Goal: Task Accomplishment & Management: Use online tool/utility

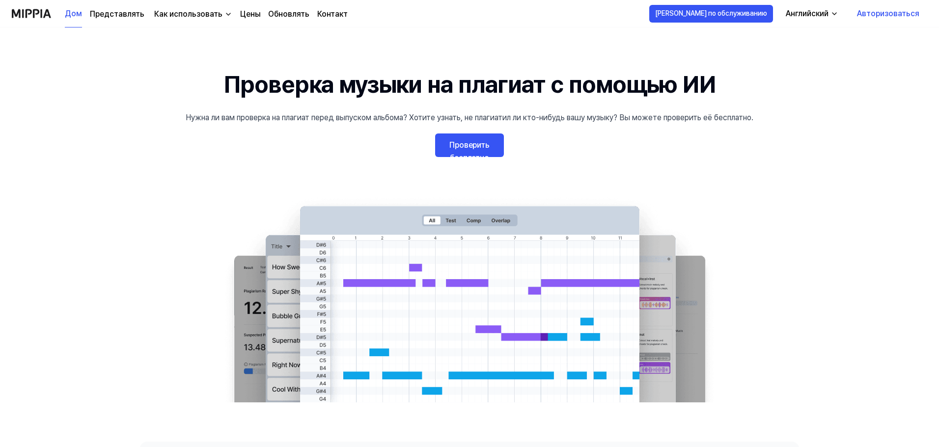
click at [488, 148] on font "Проверить бесплатно" at bounding box center [469, 151] width 40 height 22
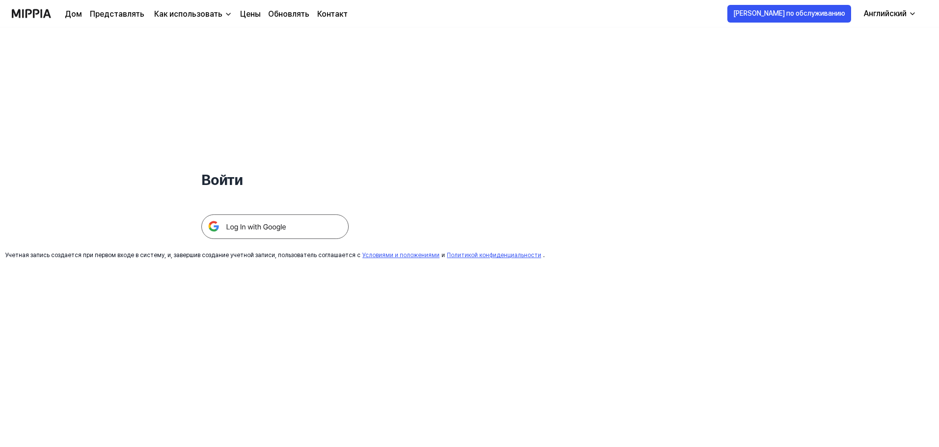
click at [300, 233] on img at bounding box center [274, 227] width 147 height 25
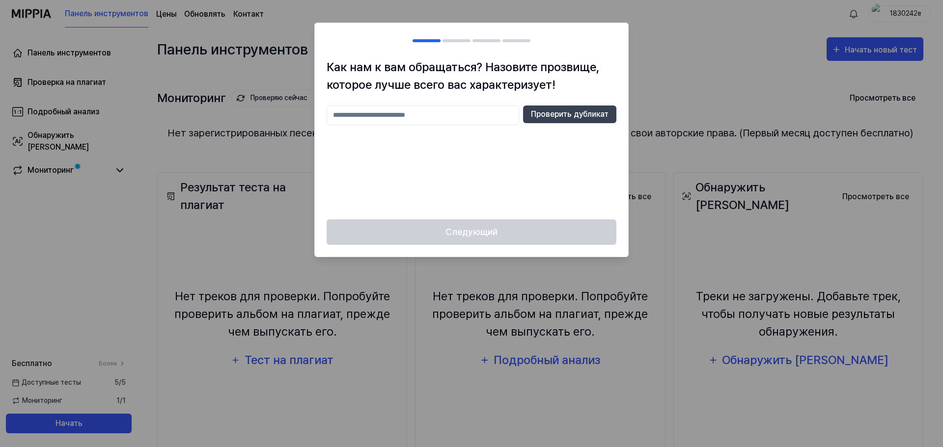
click at [444, 121] on input "text" at bounding box center [423, 116] width 192 height 20
type input "*"
type input "*******"
click at [578, 109] on font "Проверить дубликат" at bounding box center [570, 113] width 78 height 9
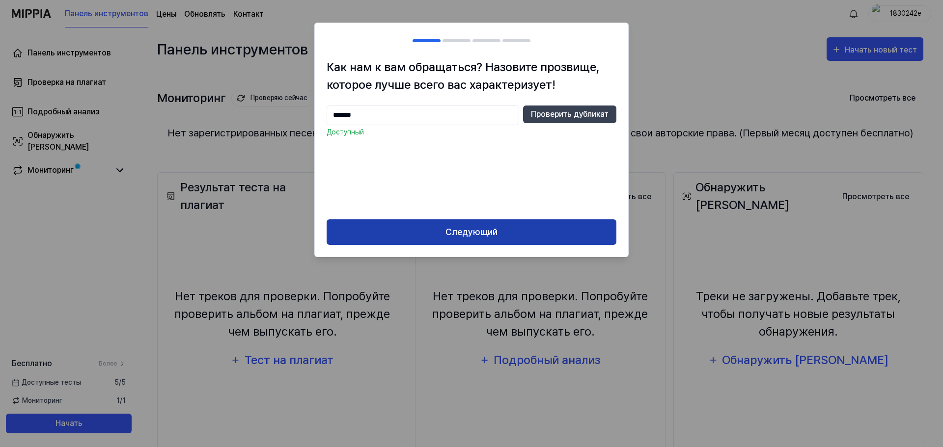
click at [516, 234] on button "Следующий" at bounding box center [472, 232] width 290 height 26
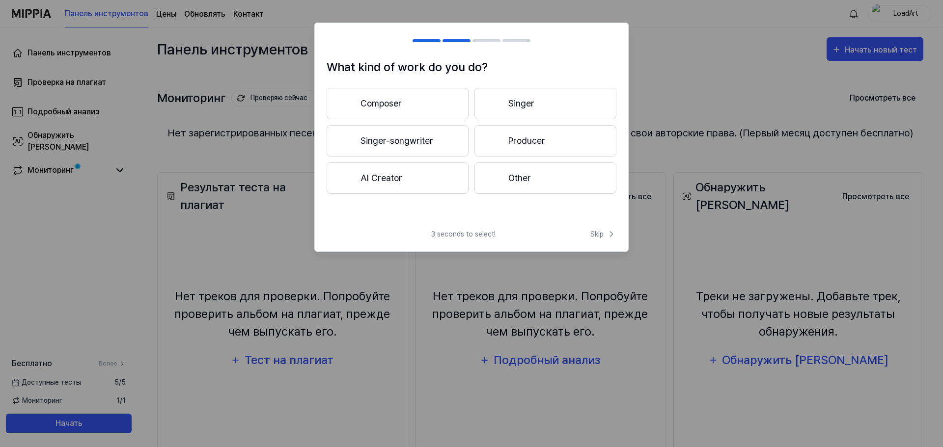
click at [441, 95] on button "Composer" at bounding box center [398, 103] width 142 height 31
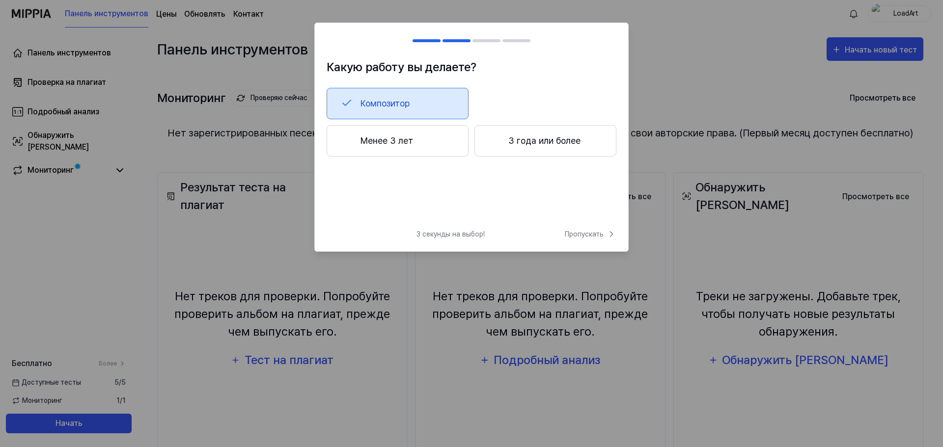
click at [520, 103] on div "Композитор" at bounding box center [472, 103] width 290 height 31
click at [580, 232] on font "Пропускать" at bounding box center [584, 234] width 39 height 8
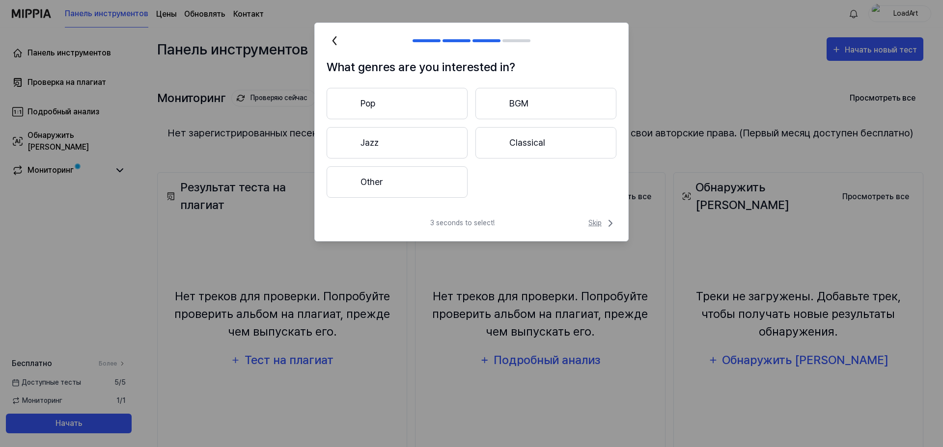
click at [603, 222] on span "Skip" at bounding box center [602, 224] width 28 height 12
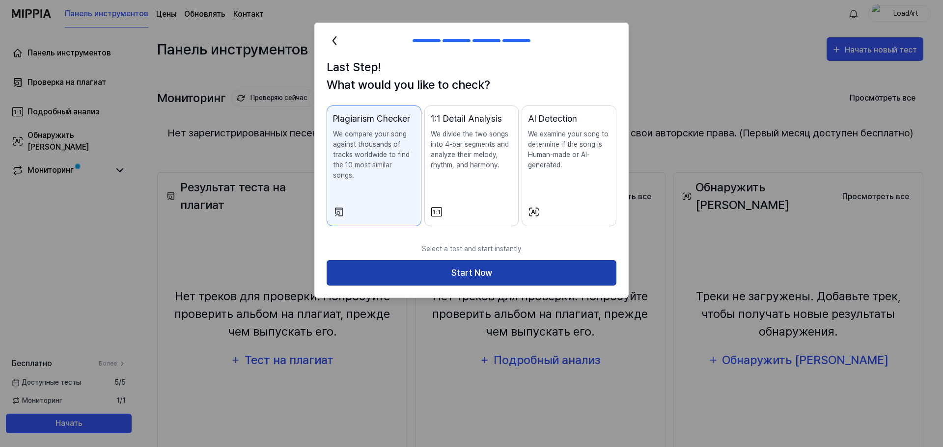
click at [451, 264] on button "Start Now" at bounding box center [472, 273] width 290 height 26
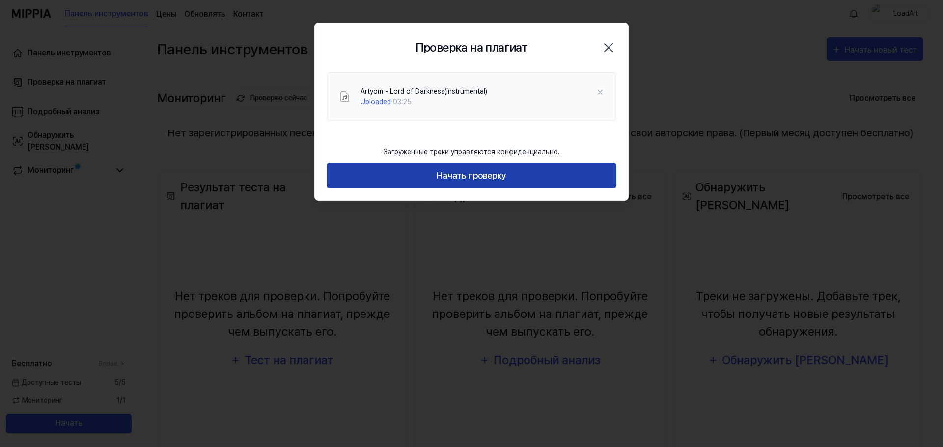
click at [493, 174] on font "Начать проверку" at bounding box center [471, 175] width 70 height 10
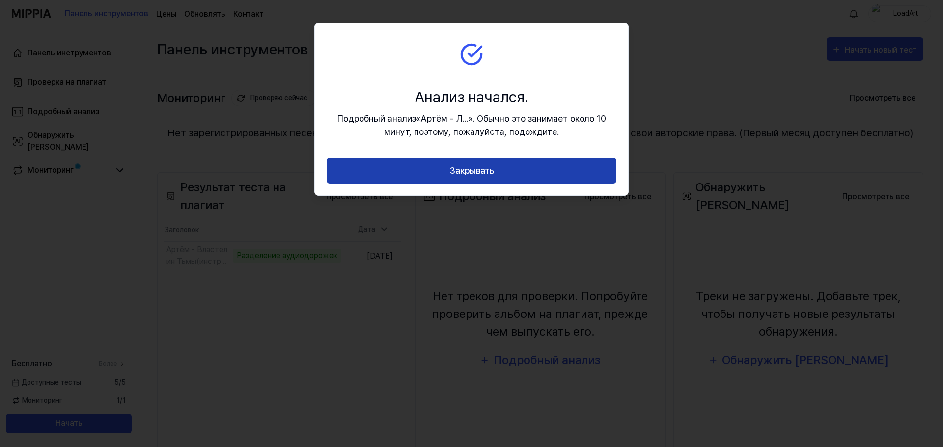
click at [532, 175] on button "Закрывать" at bounding box center [472, 171] width 290 height 26
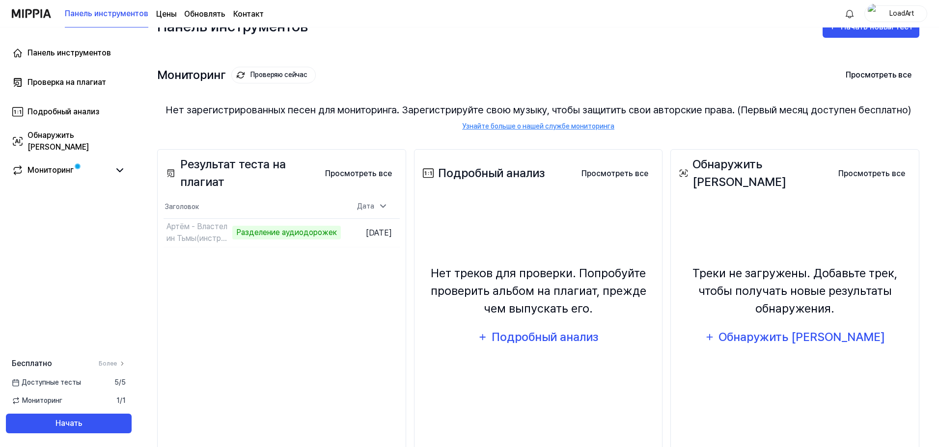
scroll to position [46, 0]
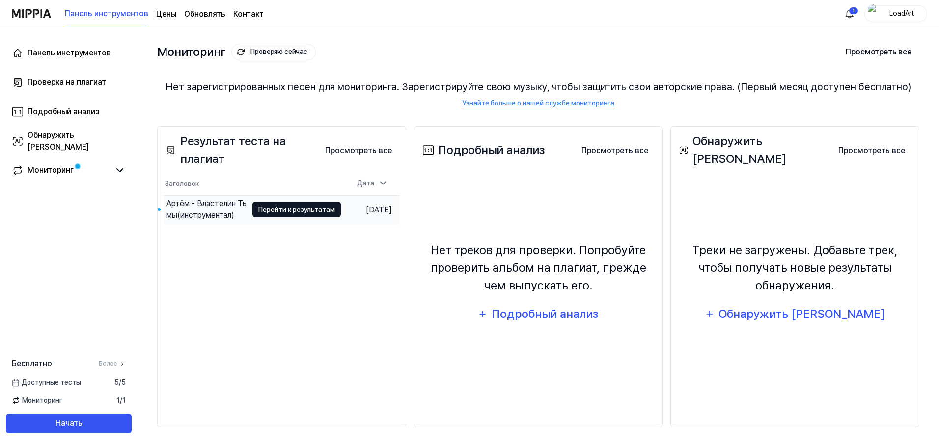
click at [301, 209] on font "Перейти к результатам" at bounding box center [296, 210] width 77 height 8
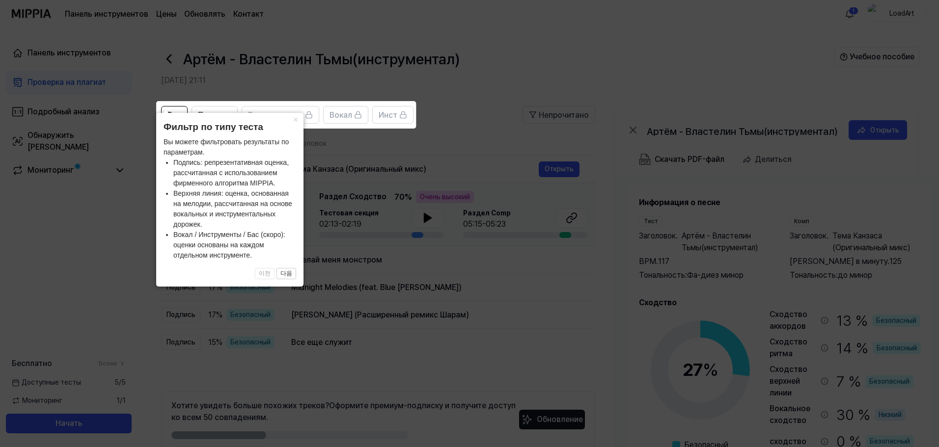
click at [351, 142] on icon at bounding box center [471, 223] width 943 height 447
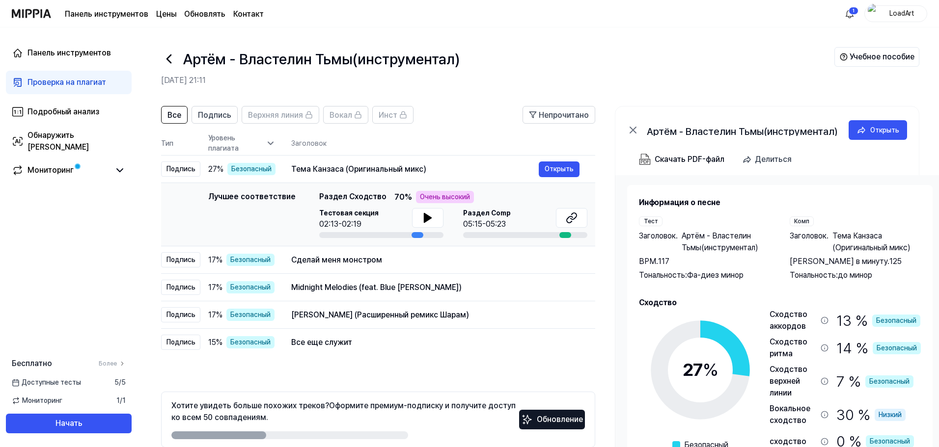
click at [418, 115] on header "Все Подпись Верхняя линия Вокал Инст Непрочитано" at bounding box center [378, 119] width 434 height 26
click at [417, 219] on button at bounding box center [427, 218] width 31 height 20
drag, startPoint x: 415, startPoint y: 213, endPoint x: 415, endPoint y: 218, distance: 5.9
click at [415, 216] on button at bounding box center [427, 218] width 31 height 20
click at [420, 237] on div at bounding box center [381, 235] width 124 height 6
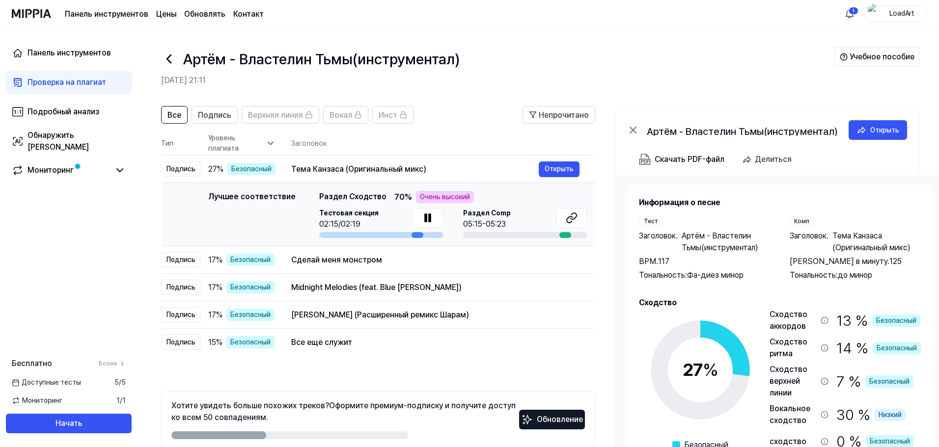
drag, startPoint x: 417, startPoint y: 235, endPoint x: 421, endPoint y: 238, distance: 5.2
click at [421, 238] on td "Лучшее соответствие Лучшее соответствие Раздел Сходство 70 % Очень высокий Тест…" at bounding box center [378, 214] width 434 height 63
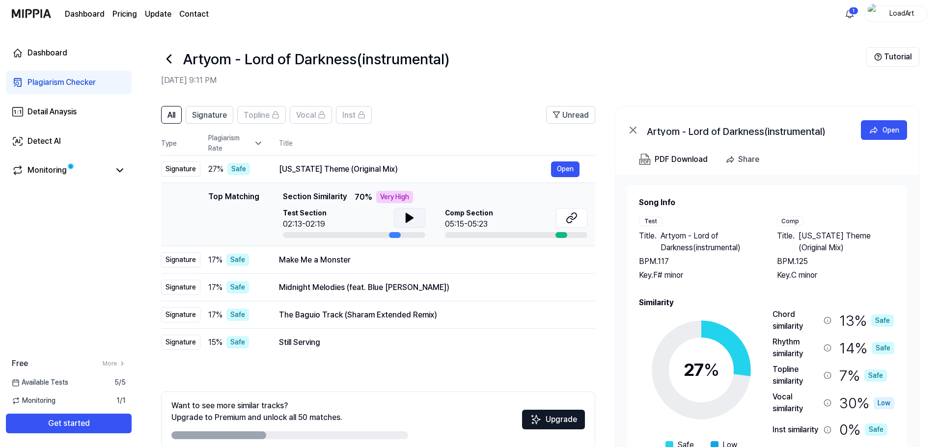
click at [414, 214] on icon at bounding box center [410, 218] width 12 height 12
click at [572, 213] on icon at bounding box center [572, 218] width 12 height 12
click at [575, 223] on icon at bounding box center [572, 218] width 12 height 12
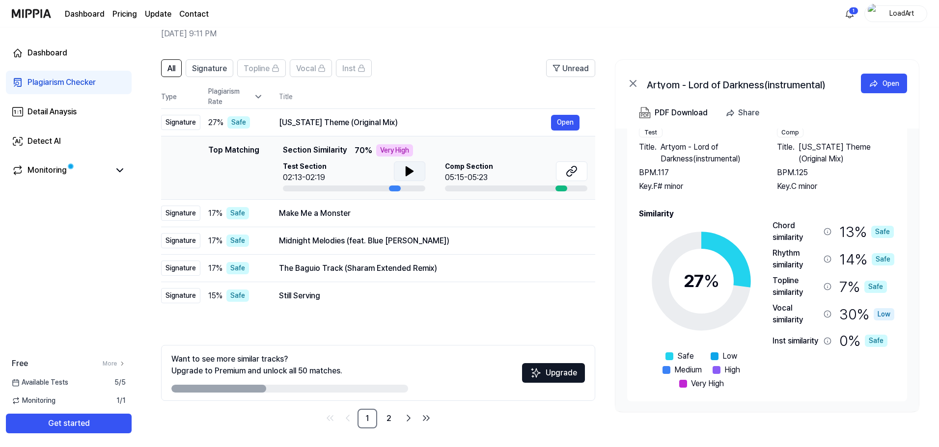
scroll to position [48, 0]
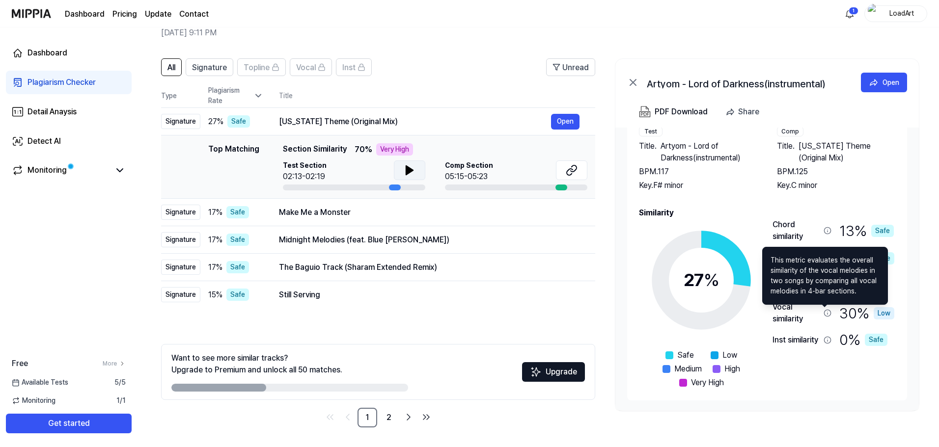
click at [825, 314] on icon at bounding box center [827, 313] width 8 height 8
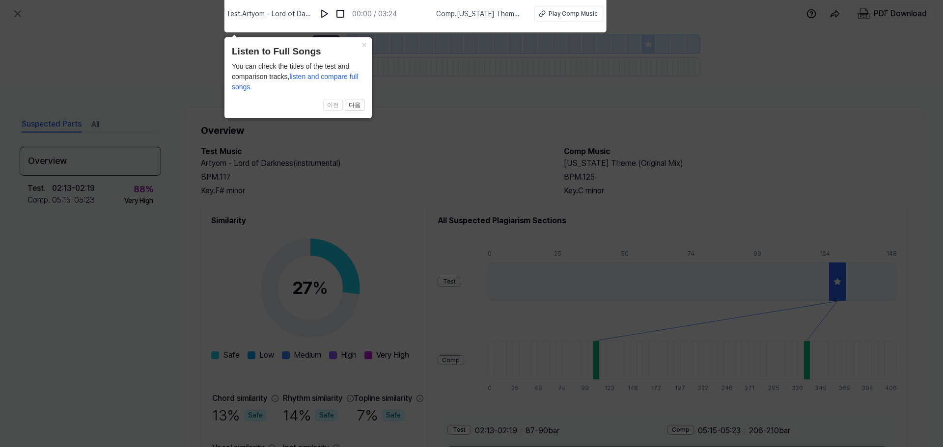
click at [622, 209] on icon at bounding box center [471, 221] width 943 height 452
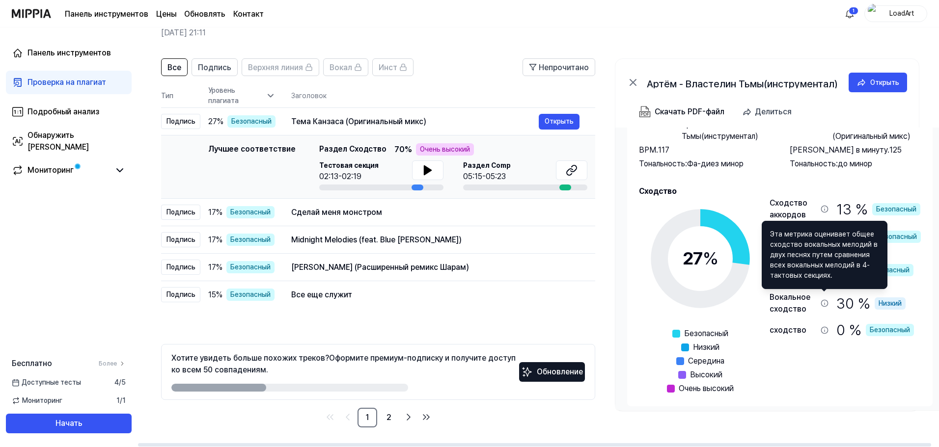
scroll to position [70, 0]
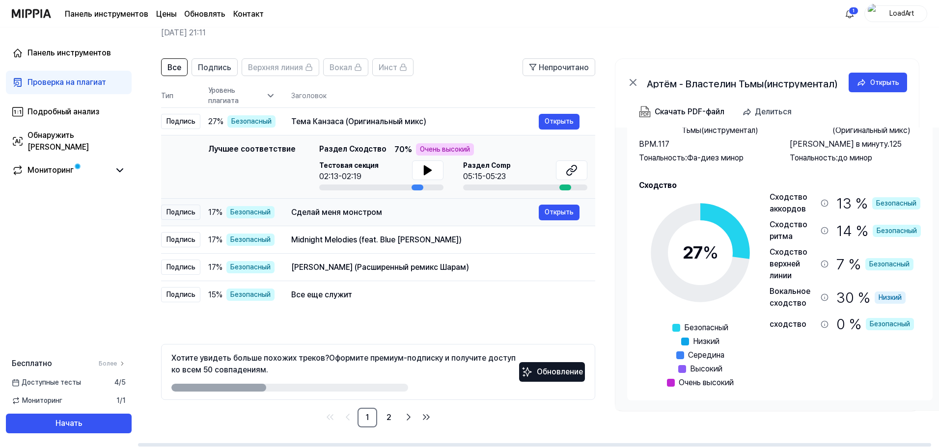
click at [458, 206] on div "Сделай меня монстром Открыть" at bounding box center [435, 213] width 288 height 16
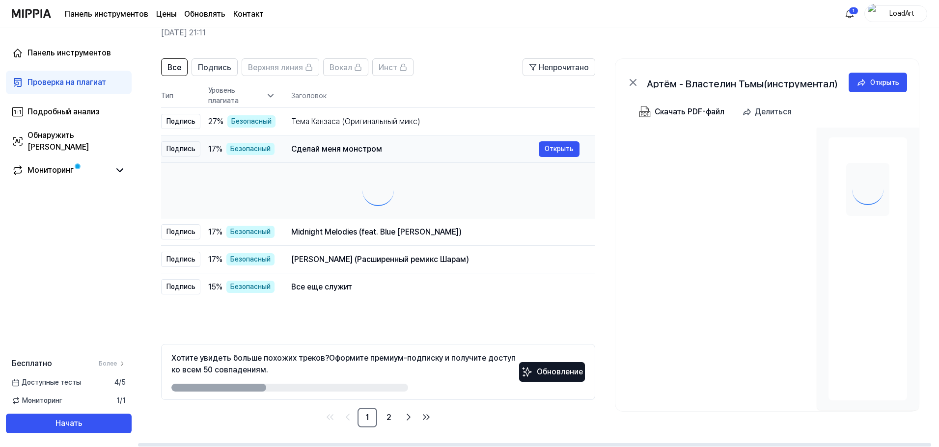
scroll to position [0, 0]
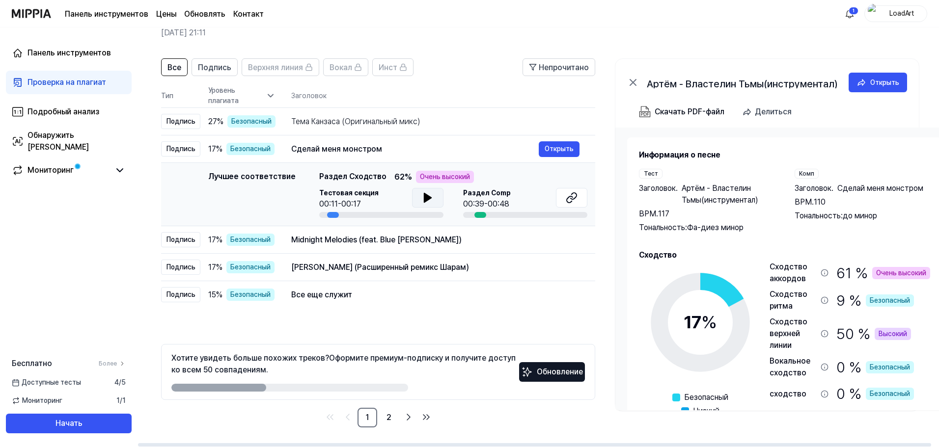
click at [427, 204] on button at bounding box center [427, 198] width 31 height 20
click at [431, 204] on button at bounding box center [427, 198] width 31 height 20
click at [394, 414] on link "2" at bounding box center [389, 418] width 20 height 20
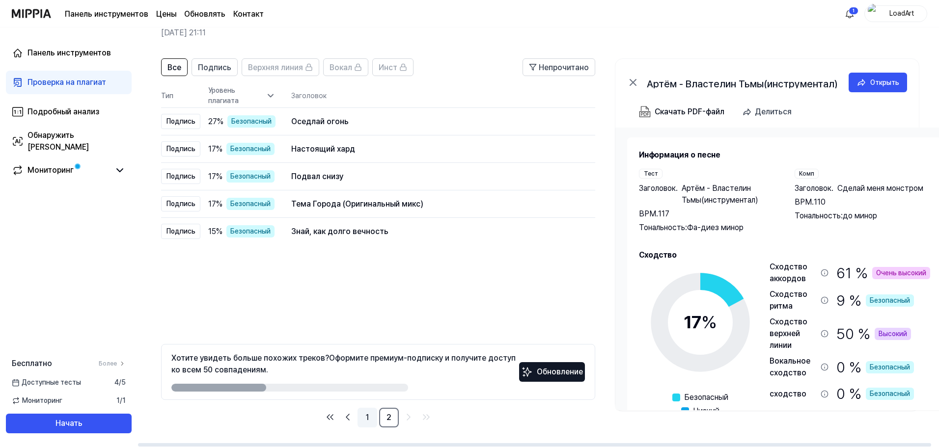
click at [367, 418] on font "1" at bounding box center [367, 417] width 3 height 9
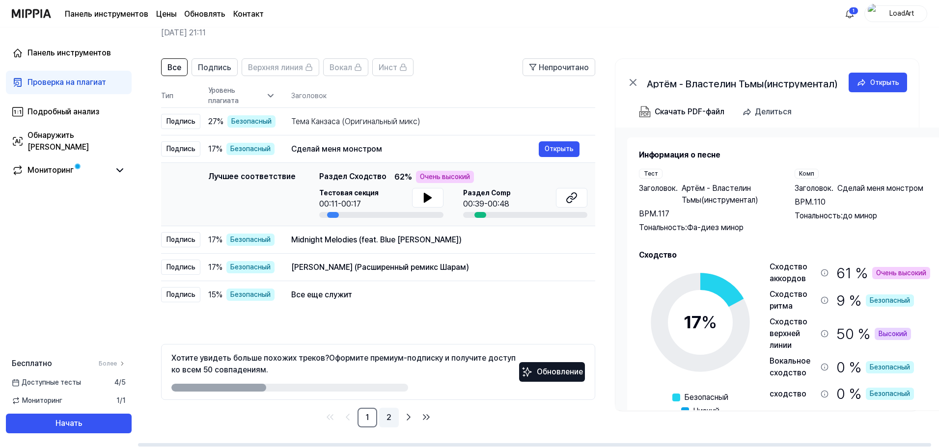
click at [387, 419] on font "2" at bounding box center [388, 417] width 5 height 9
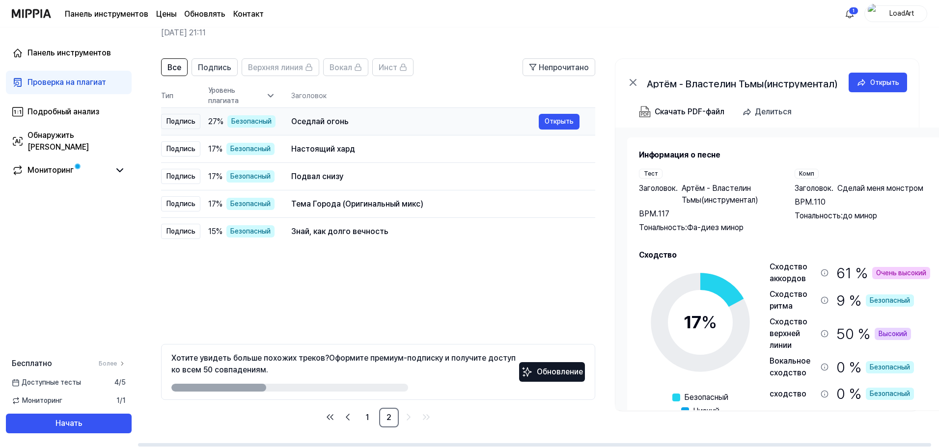
click at [379, 121] on div "Оседлай огонь" at bounding box center [414, 122] width 247 height 12
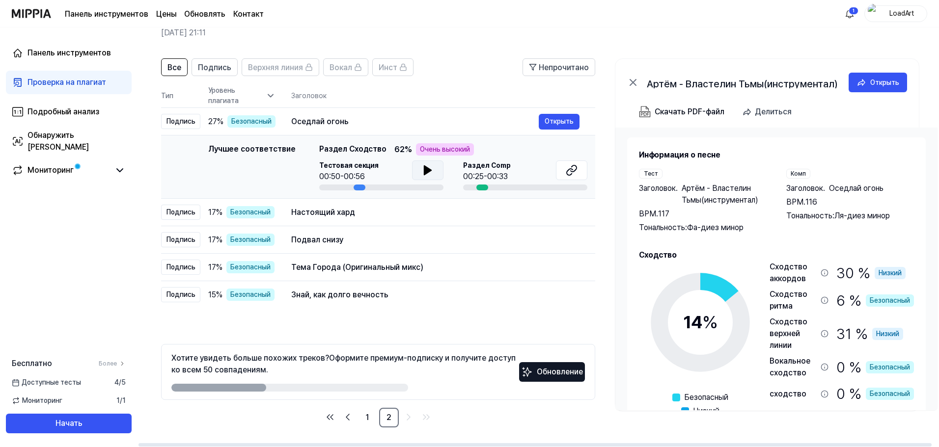
scroll to position [0, 0]
click at [425, 179] on button at bounding box center [427, 171] width 31 height 20
click at [352, 120] on div "Оседлай огонь" at bounding box center [414, 122] width 247 height 12
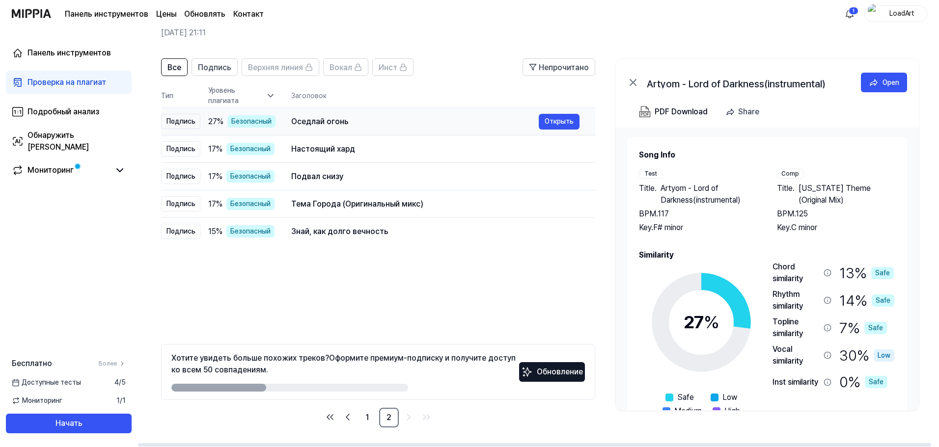
scroll to position [0, 0]
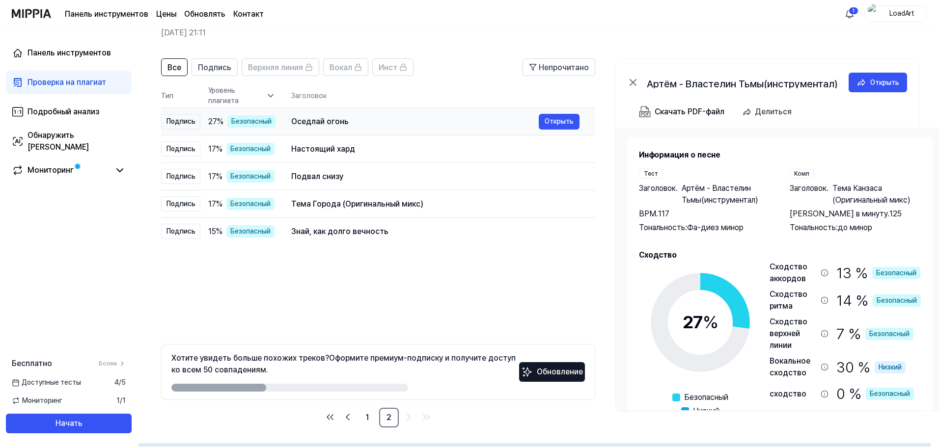
click at [352, 120] on div "Оседлай огонь" at bounding box center [414, 122] width 247 height 12
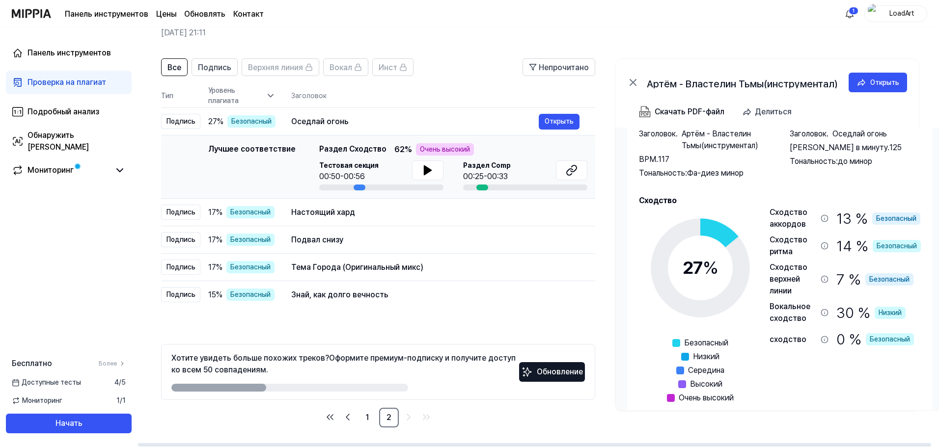
scroll to position [70, 0]
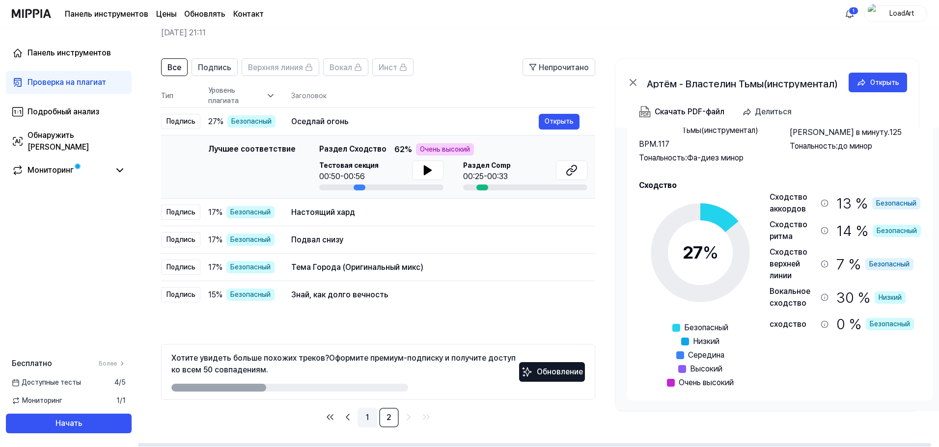
click at [366, 413] on font "1" at bounding box center [367, 417] width 3 height 9
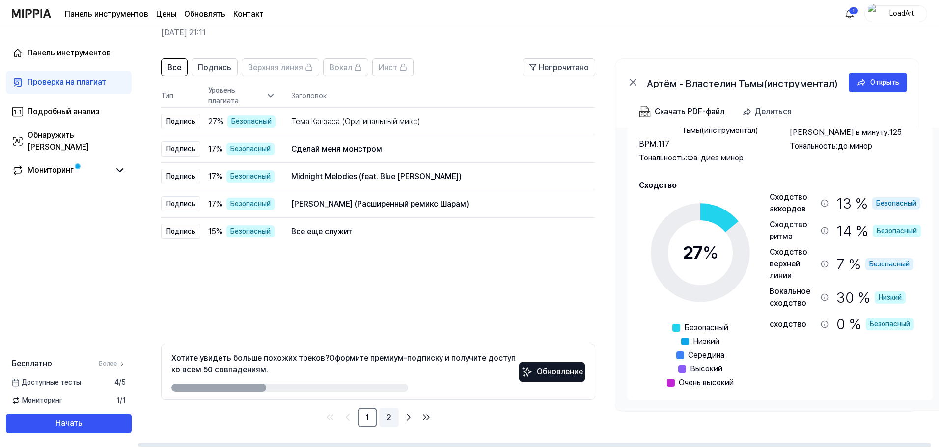
click at [390, 410] on link "2" at bounding box center [389, 418] width 20 height 20
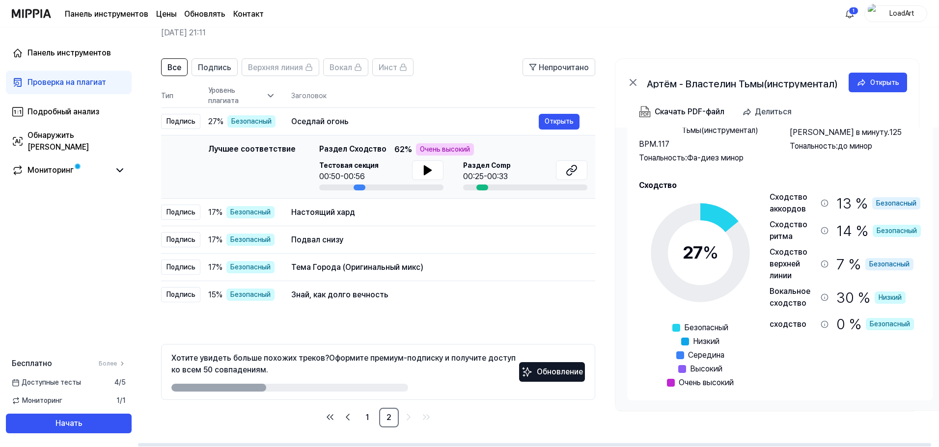
click at [373, 410] on link "1" at bounding box center [367, 418] width 20 height 20
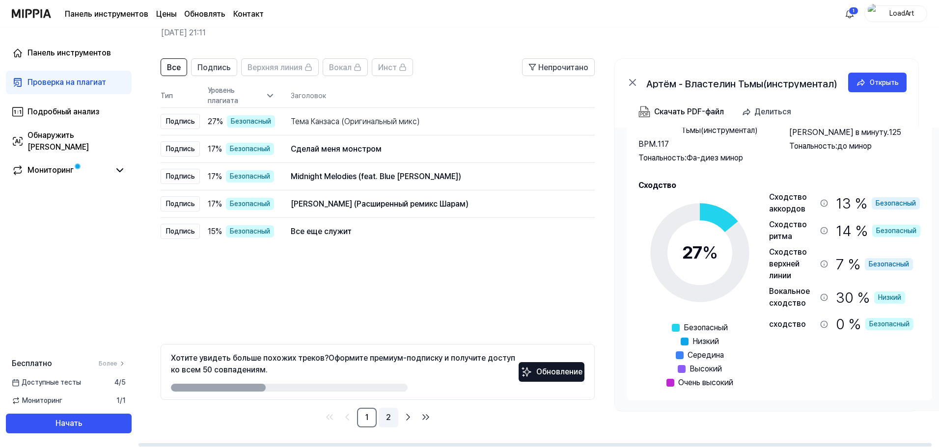
click at [386, 415] on font "2" at bounding box center [388, 417] width 5 height 9
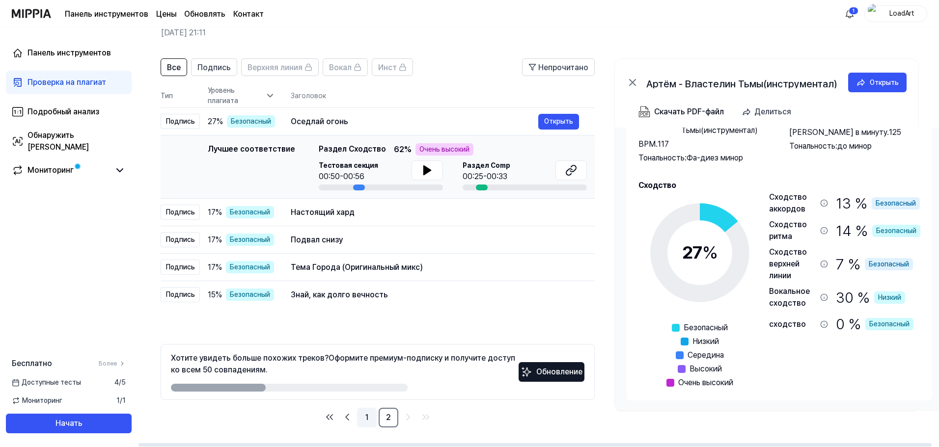
click at [372, 415] on link "1" at bounding box center [367, 418] width 20 height 20
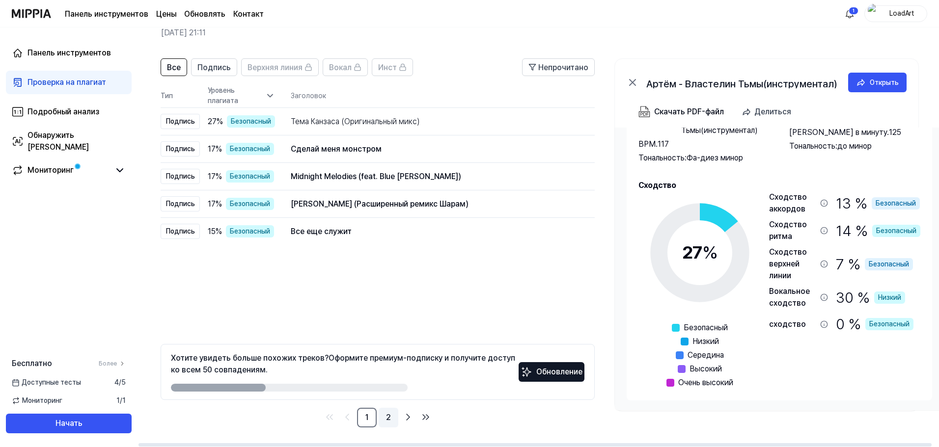
click at [389, 415] on font "2" at bounding box center [388, 417] width 5 height 9
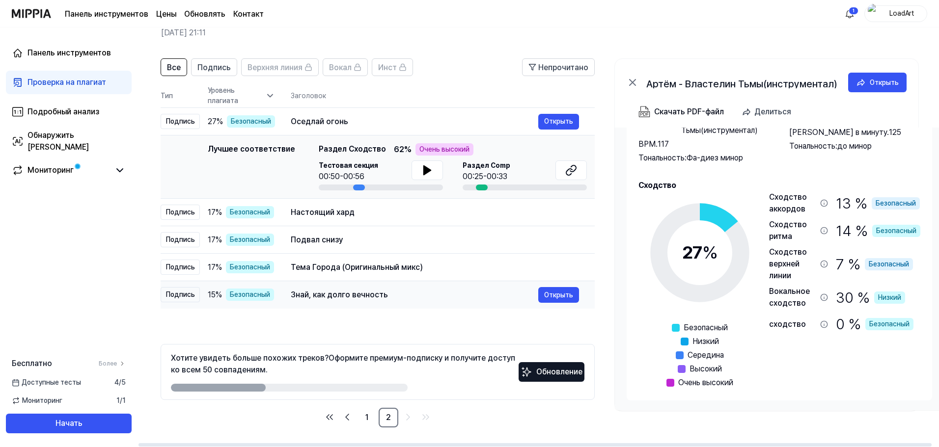
click at [378, 290] on div "Знай, как долго вечность" at bounding box center [414, 295] width 247 height 12
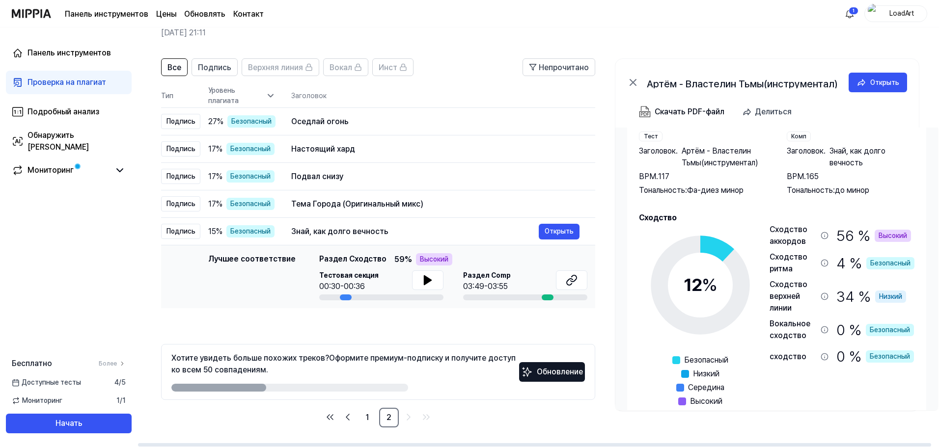
scroll to position [70, 0]
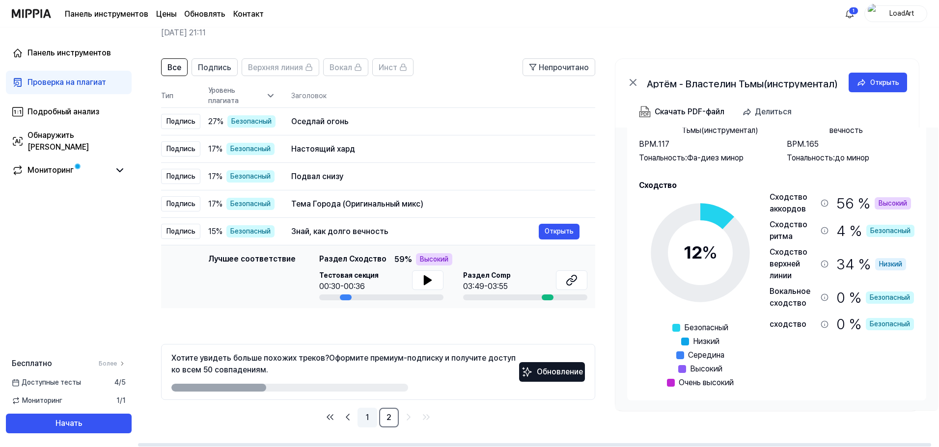
click at [373, 409] on link "1" at bounding box center [367, 418] width 20 height 20
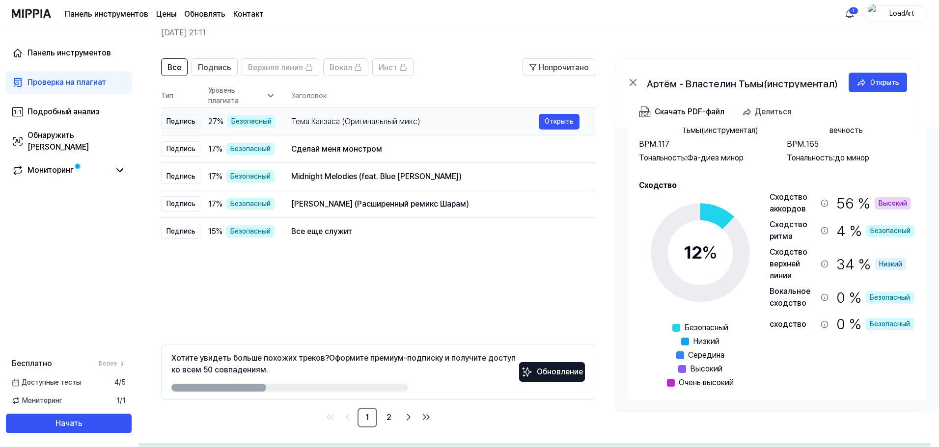
click at [416, 115] on div "Тема Канзаса (Оригинальный микс) Открыть" at bounding box center [435, 122] width 288 height 16
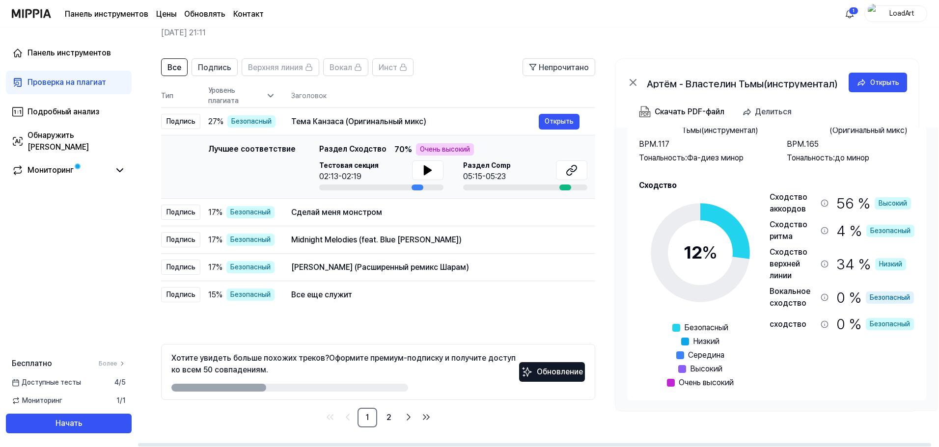
click at [365, 148] on font "Раздел Сходство" at bounding box center [352, 148] width 67 height 9
click at [363, 119] on font "Тема Канзаса (Оригинальный микс)" at bounding box center [358, 121] width 135 height 9
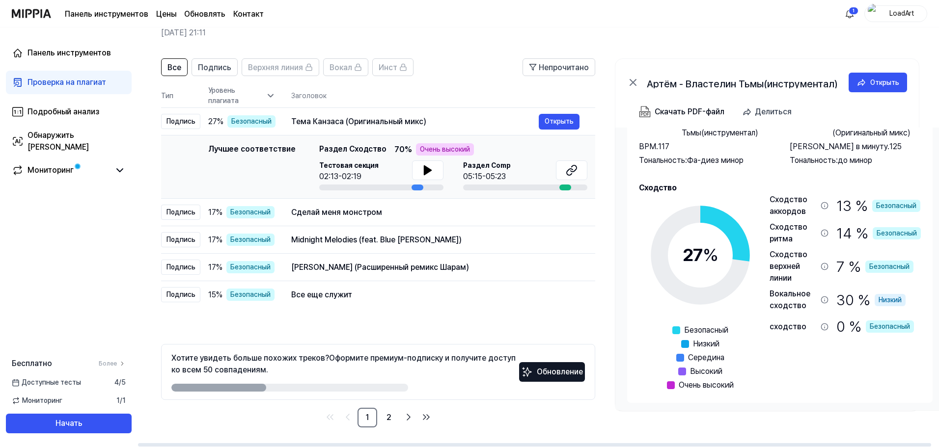
scroll to position [70, 0]
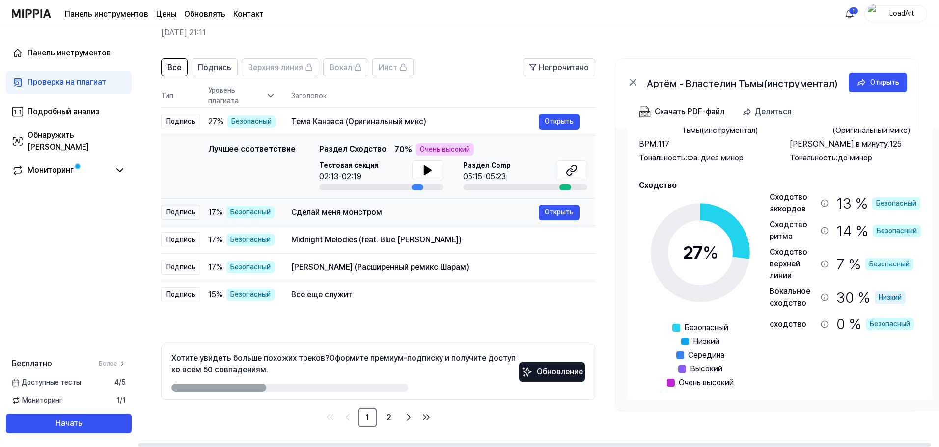
click at [323, 207] on div "Сделай меня монстром" at bounding box center [414, 213] width 247 height 12
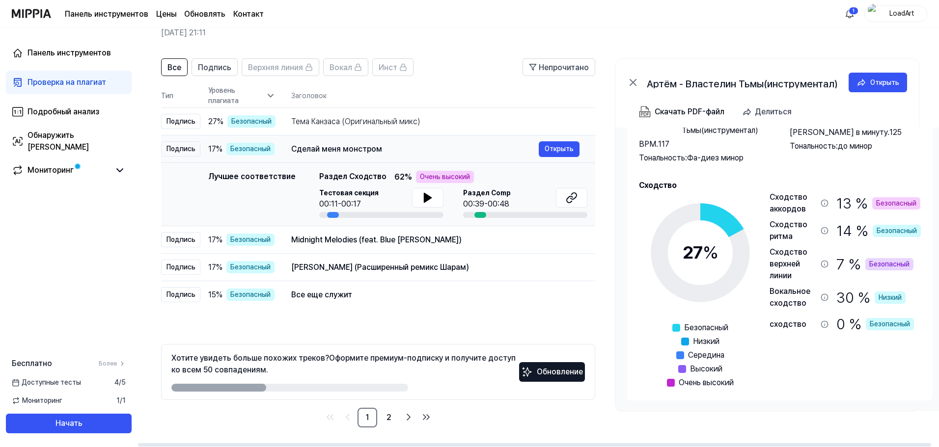
click at [394, 149] on div "Сделай меня монстром" at bounding box center [414, 149] width 247 height 12
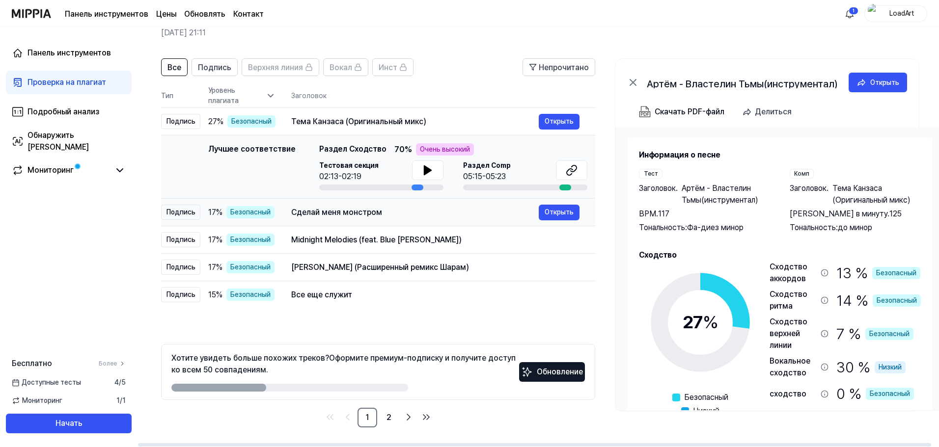
click at [389, 216] on div "Сделай меня монстром" at bounding box center [414, 213] width 247 height 12
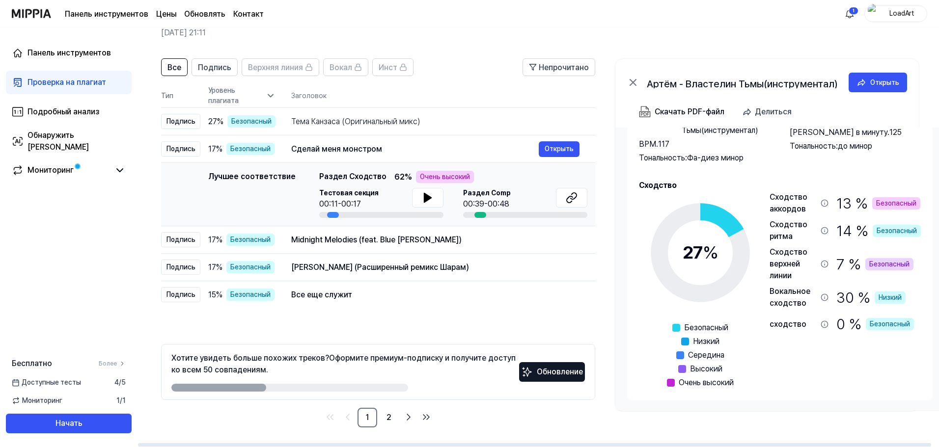
click at [895, 262] on font "Безопасный" at bounding box center [889, 264] width 40 height 8
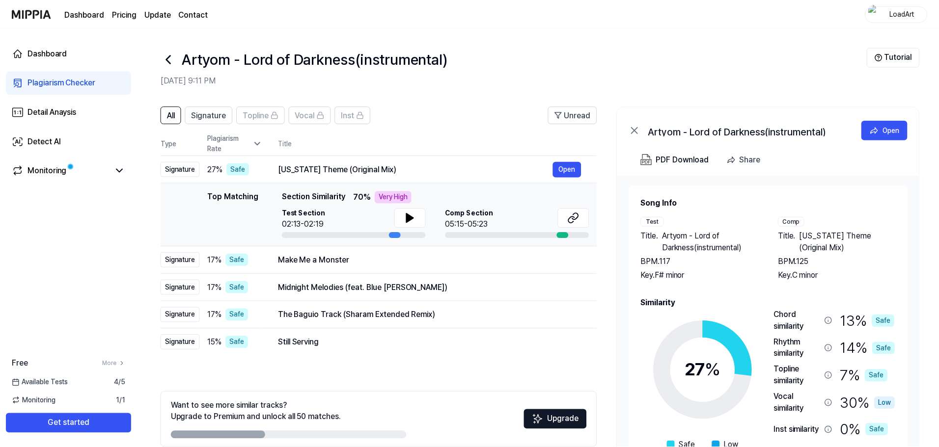
scroll to position [48, 0]
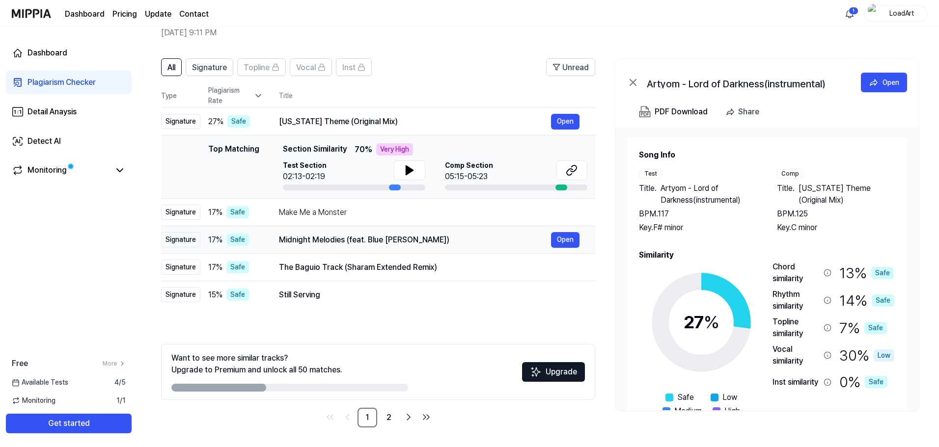
click at [448, 242] on div "Midnight Melodies (feat. Blue [PERSON_NAME])" at bounding box center [415, 240] width 272 height 12
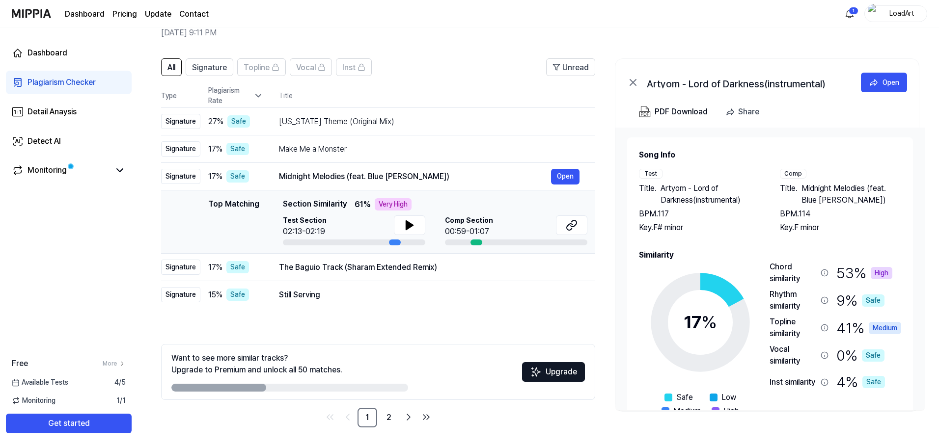
drag, startPoint x: 376, startPoint y: 204, endPoint x: 410, endPoint y: 205, distance: 33.9
click at [410, 205] on div "Very High" at bounding box center [393, 204] width 37 height 12
click at [441, 201] on div "Top Matching Section Similarity 61 % Very High" at bounding box center [435, 204] width 304 height 12
click at [566, 224] on icon at bounding box center [572, 225] width 12 height 12
click at [484, 203] on div "Top Matching Section Similarity 61 % Very High" at bounding box center [435, 204] width 304 height 12
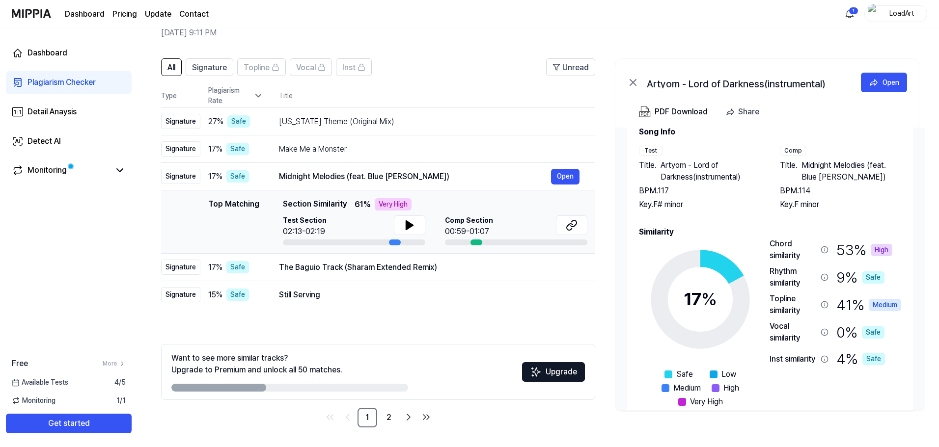
scroll to position [42, 0]
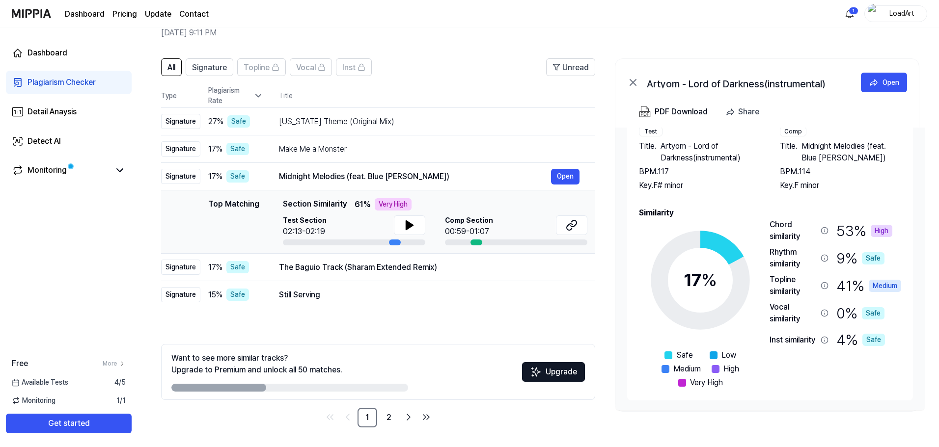
click at [451, 333] on div "All Signature Topline Vocal Inst Unread All Signature Topline Vocal Inst Type P…" at bounding box center [378, 242] width 434 height 369
click at [806, 164] on span "Midnight Melodies (feat. Blue [PERSON_NAME])" at bounding box center [851, 152] width 100 height 24
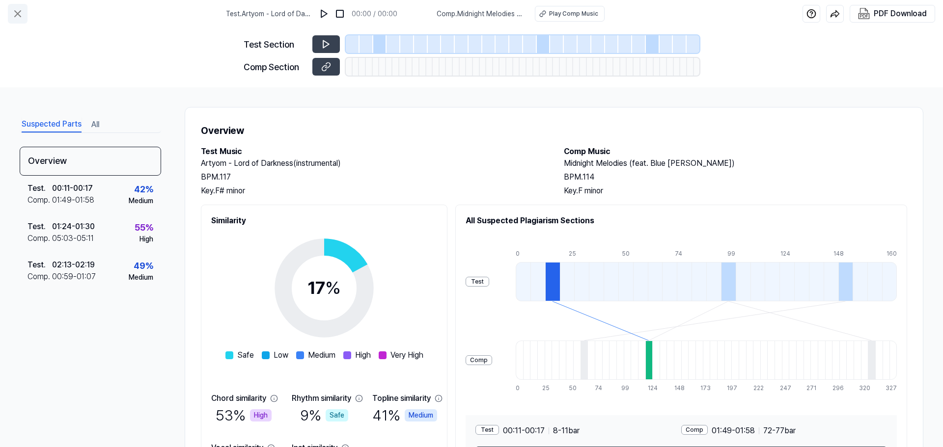
click at [22, 11] on icon at bounding box center [18, 14] width 12 height 12
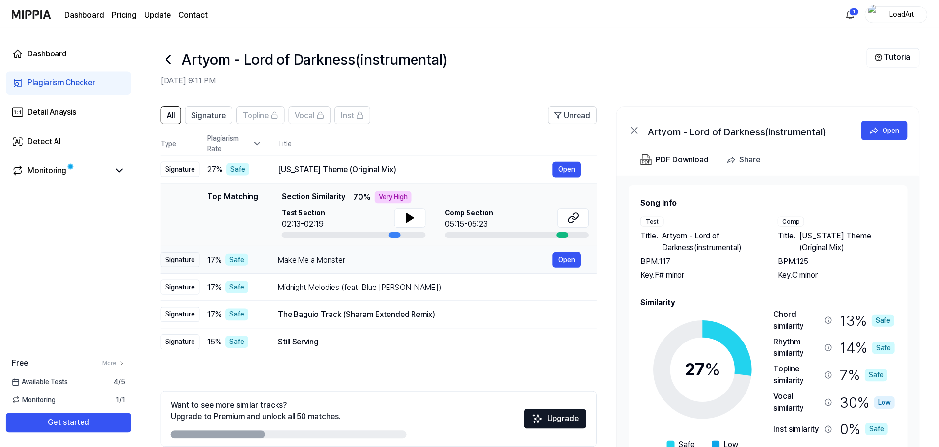
scroll to position [48, 0]
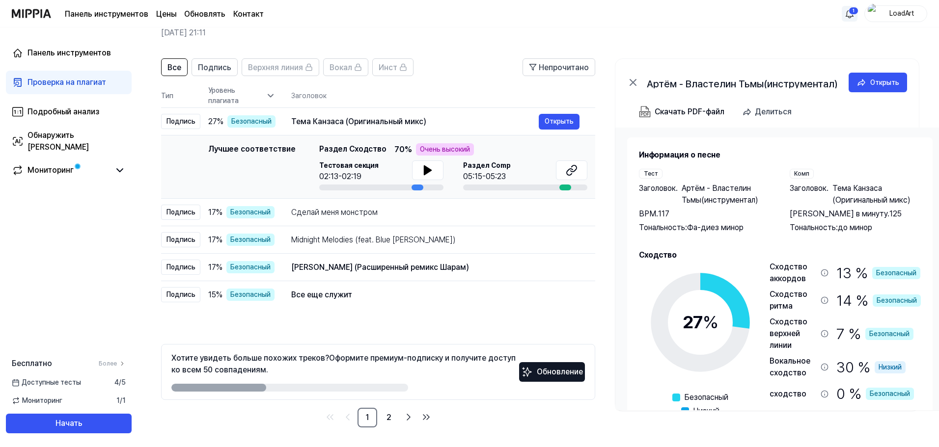
click at [854, 14] on html "Панель инструментов Цены Обновлять Контакт 1 LoadArt Панель инструментов Провер…" at bounding box center [469, 175] width 939 height 447
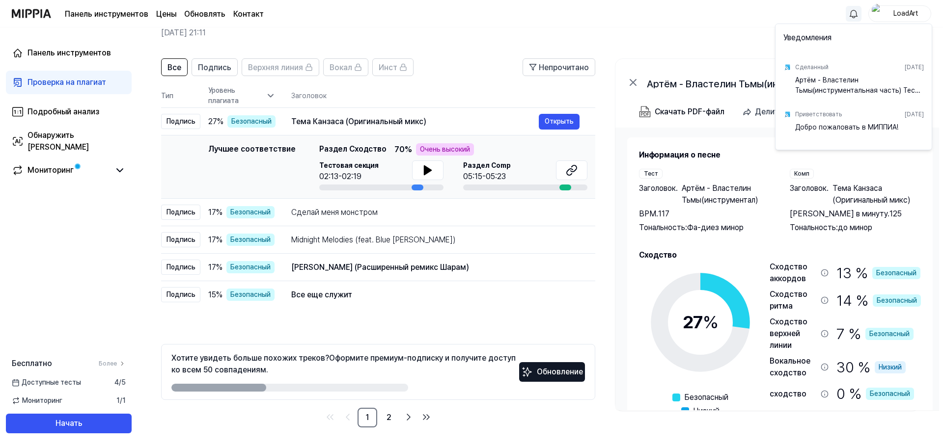
click at [730, 27] on html "Панель инструментов Цены Обновлять Контакт LoadArt Панель инструментов Проверка…" at bounding box center [471, 175] width 943 height 447
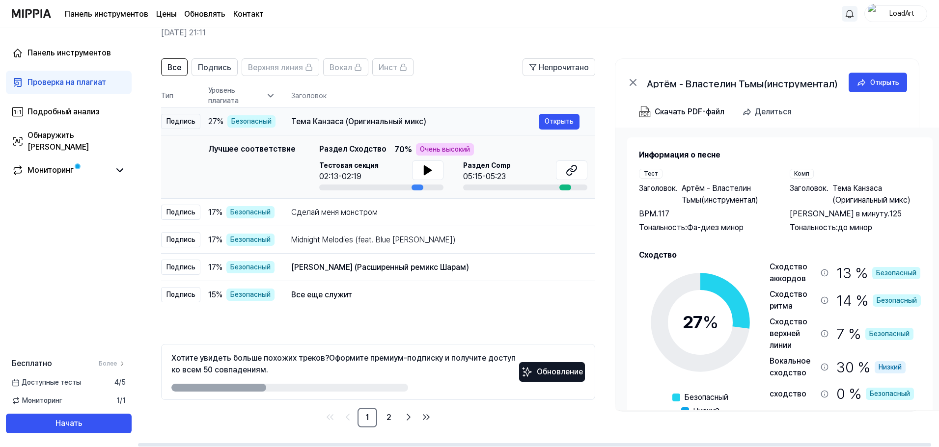
click at [425, 127] on div "Тема Канзаса (Оригинальный микс)" at bounding box center [414, 122] width 247 height 12
click at [370, 126] on font "Тема Канзаса (Оригинальный микс)" at bounding box center [358, 121] width 135 height 9
click at [374, 211] on div "Сделай меня монстром" at bounding box center [414, 213] width 247 height 12
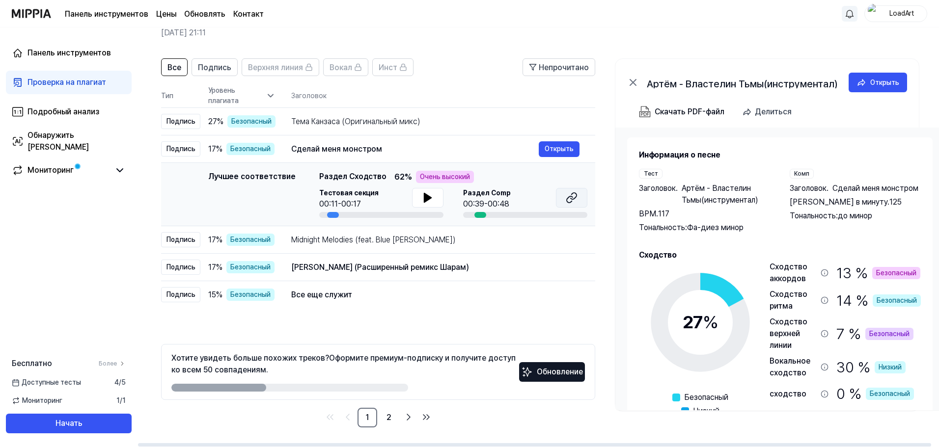
click at [576, 200] on icon at bounding box center [572, 198] width 12 height 12
click at [427, 194] on icon at bounding box center [428, 198] width 12 height 12
click at [429, 194] on icon at bounding box center [430, 198] width 2 height 8
click at [346, 249] on td "Midnight Melodies (feat. Blue [PERSON_NAME]) Открыть" at bounding box center [435, 239] width 320 height 27
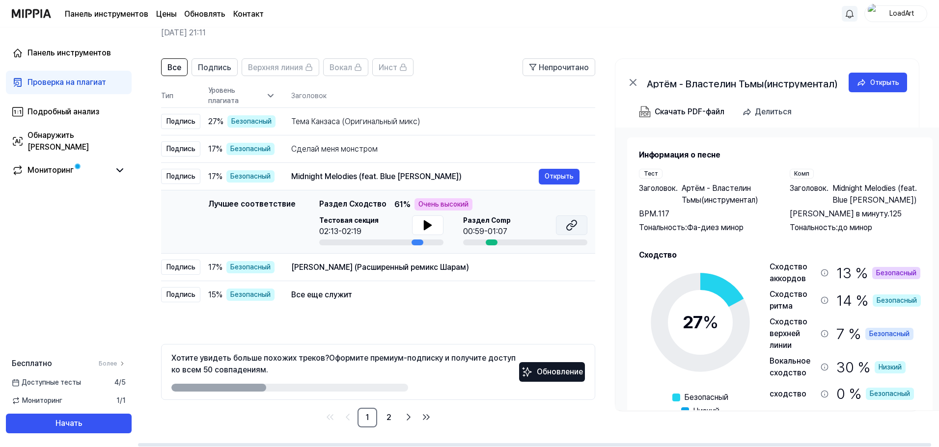
click at [573, 229] on icon at bounding box center [572, 225] width 12 height 12
click at [433, 221] on button at bounding box center [427, 226] width 31 height 20
click at [372, 117] on font "Тема Канзаса (Оригинальный микс)" at bounding box center [355, 121] width 129 height 9
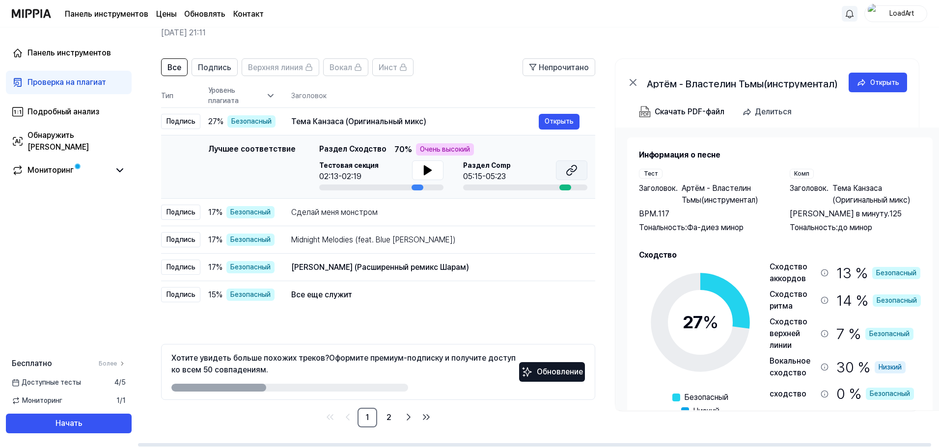
click at [578, 174] on button at bounding box center [571, 171] width 31 height 20
click at [432, 176] on button at bounding box center [427, 171] width 31 height 20
click at [439, 269] on font "[PERSON_NAME] (Расширенный ремикс Шарам)" at bounding box center [380, 267] width 178 height 9
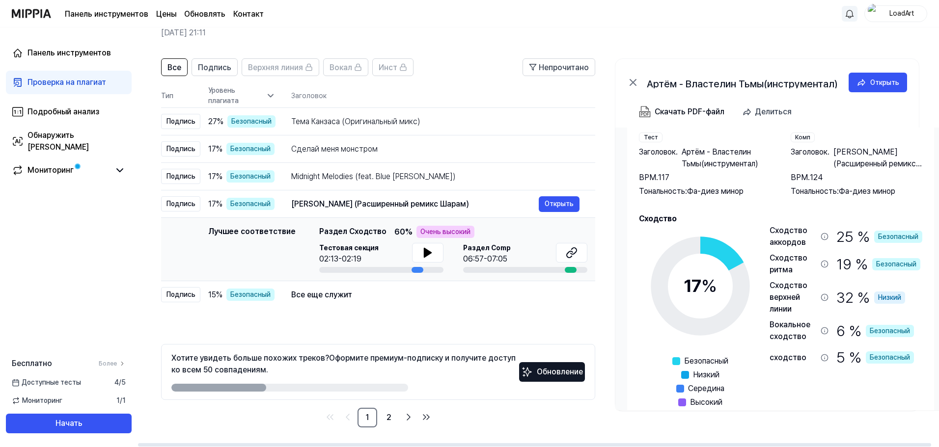
scroll to position [70, 0]
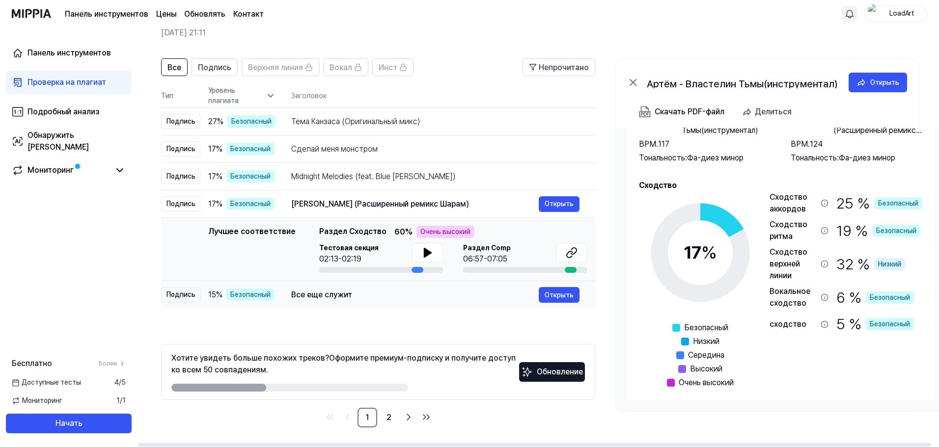
click at [401, 303] on td "Все еще служит Открыть" at bounding box center [435, 294] width 320 height 27
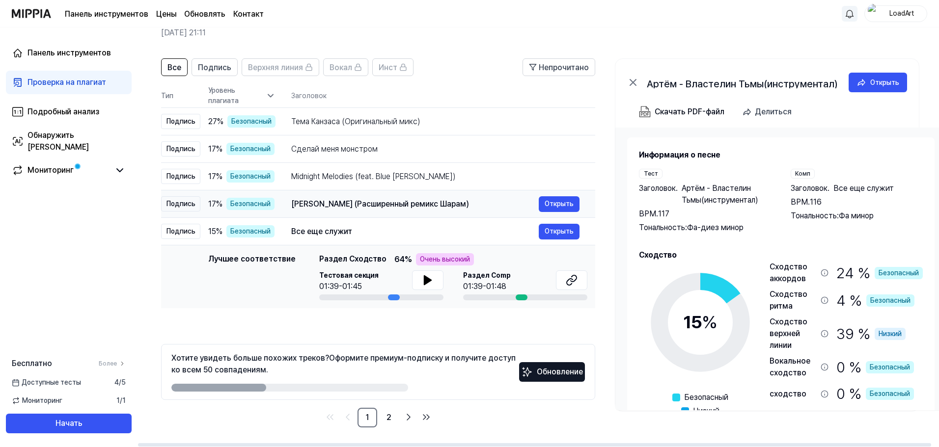
click at [482, 204] on div "[PERSON_NAME] (Расширенный ремикс Шарам)" at bounding box center [414, 204] width 247 height 12
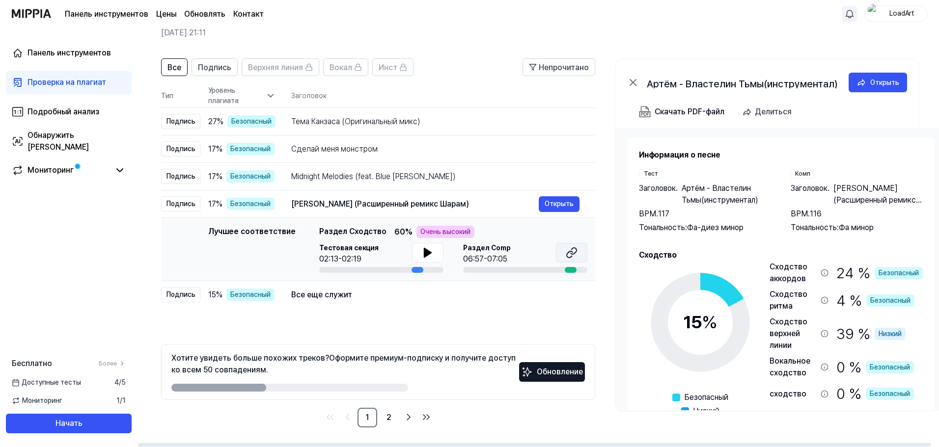
click at [572, 254] on icon at bounding box center [574, 251] width 6 height 6
click at [408, 296] on div "Все еще служит" at bounding box center [414, 295] width 247 height 12
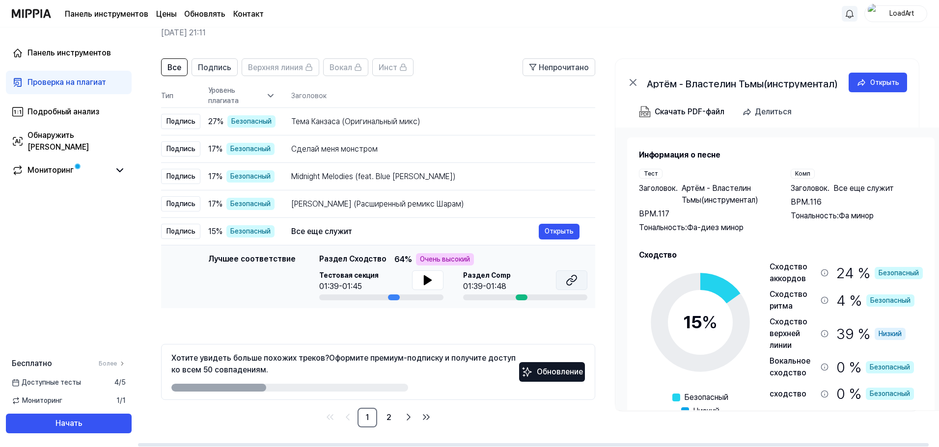
click at [576, 280] on icon at bounding box center [574, 278] width 6 height 6
click at [425, 276] on icon at bounding box center [428, 280] width 12 height 12
click at [425, 281] on icon at bounding box center [426, 280] width 2 height 8
click at [398, 418] on link "2" at bounding box center [389, 418] width 20 height 20
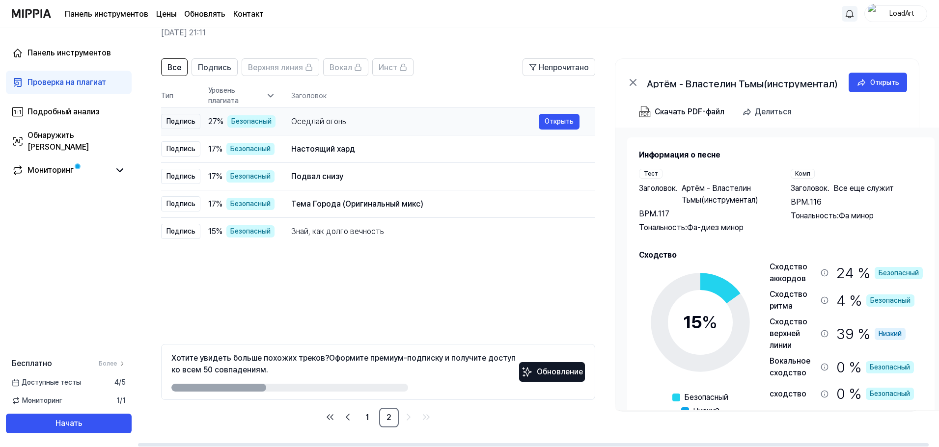
click at [430, 113] on td "Оседлай огонь Открыть" at bounding box center [435, 121] width 320 height 27
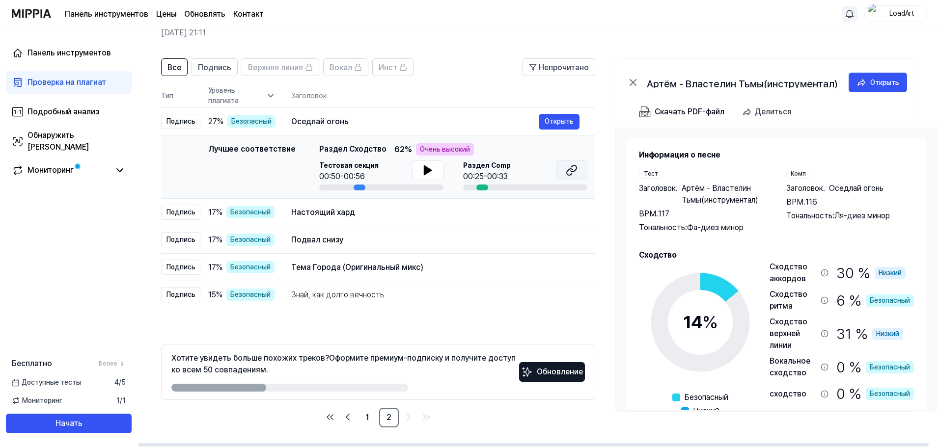
click at [569, 170] on icon at bounding box center [572, 170] width 12 height 12
click at [374, 217] on div "Настоящий хард" at bounding box center [414, 213] width 247 height 12
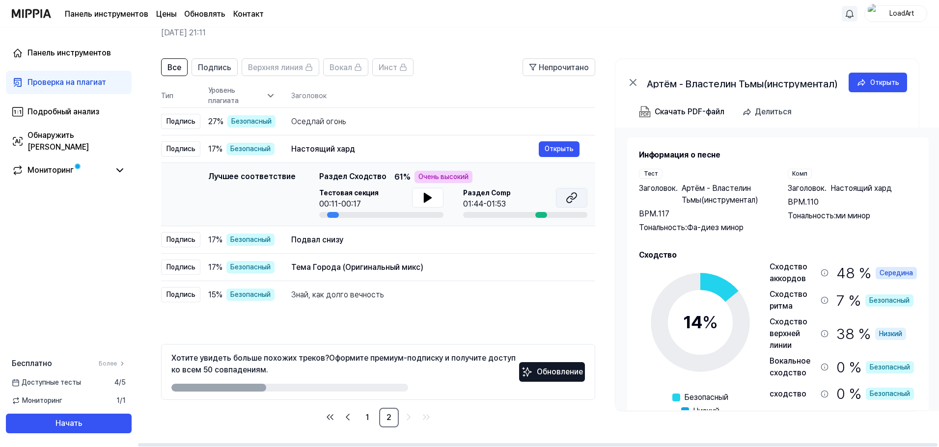
click at [571, 199] on icon at bounding box center [574, 196] width 6 height 6
click at [402, 238] on div "Подвал снизу" at bounding box center [414, 240] width 247 height 12
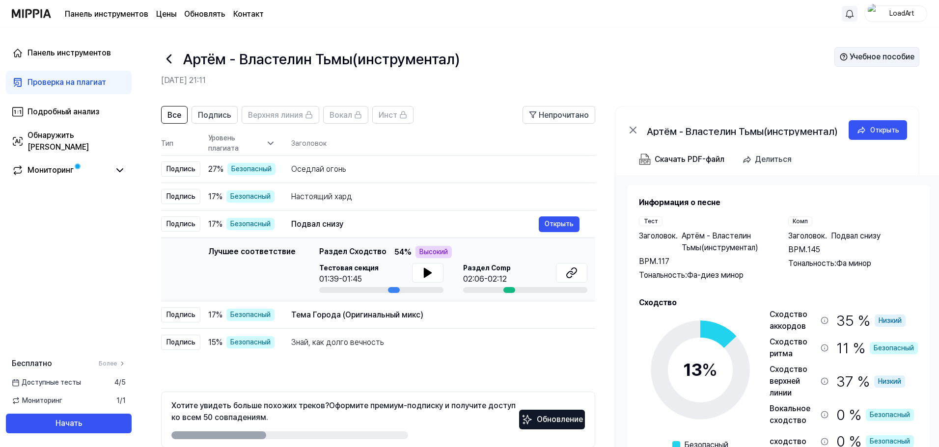
click at [889, 61] on font "Учебное пособие" at bounding box center [881, 56] width 65 height 9
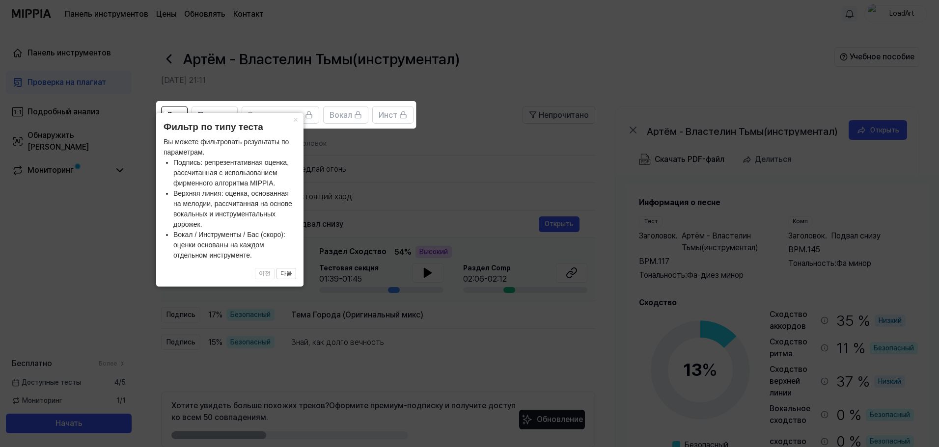
click at [280, 177] on li "Подпись: репрезентативная оценка, рассчитанная с использованием фирменного алго…" at bounding box center [234, 173] width 123 height 31
click at [292, 120] on button "×" at bounding box center [296, 120] width 16 height 14
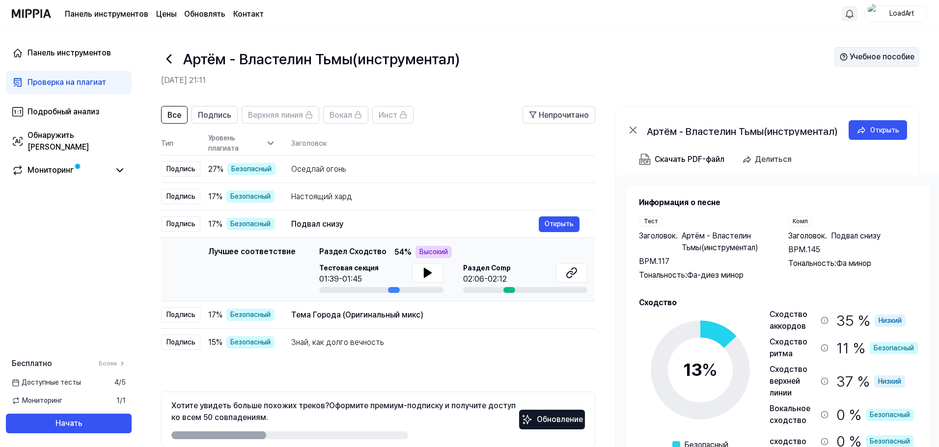
click at [867, 59] on font "Учебное пособие" at bounding box center [881, 56] width 65 height 9
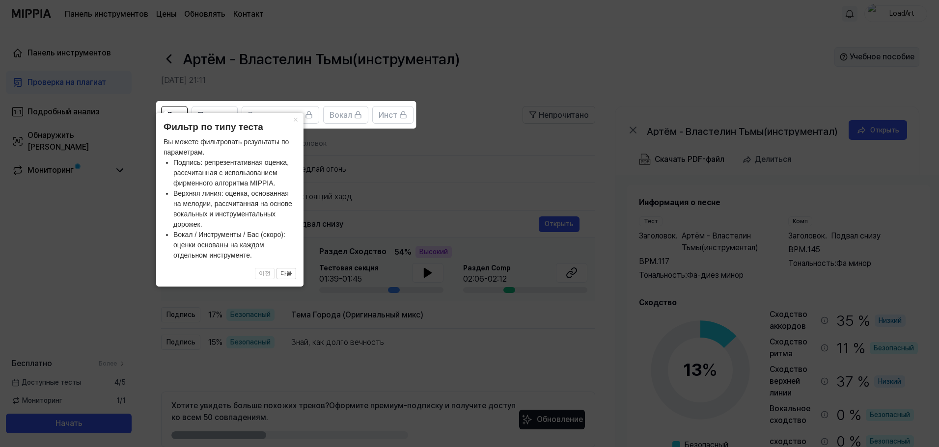
click at [867, 59] on icon at bounding box center [471, 223] width 943 height 447
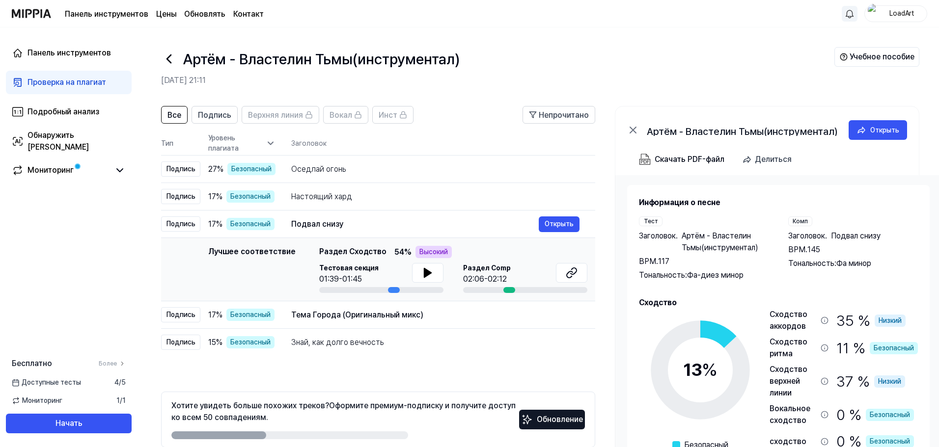
drag, startPoint x: 55, startPoint y: 396, endPoint x: 41, endPoint y: 399, distance: 14.5
click at [48, 396] on font "Мониторинг" at bounding box center [42, 401] width 40 height 10
click at [134, 320] on div "Панель инструментов Проверка на плагиат Подробный анализ Обнаружить ИИ Монитори…" at bounding box center [68, 237] width 137 height 420
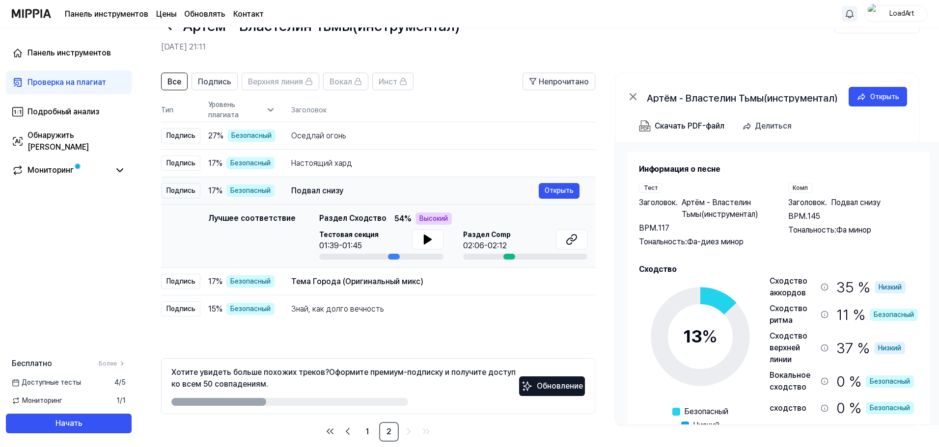
scroll to position [48, 0]
